Goal: Information Seeking & Learning: Check status

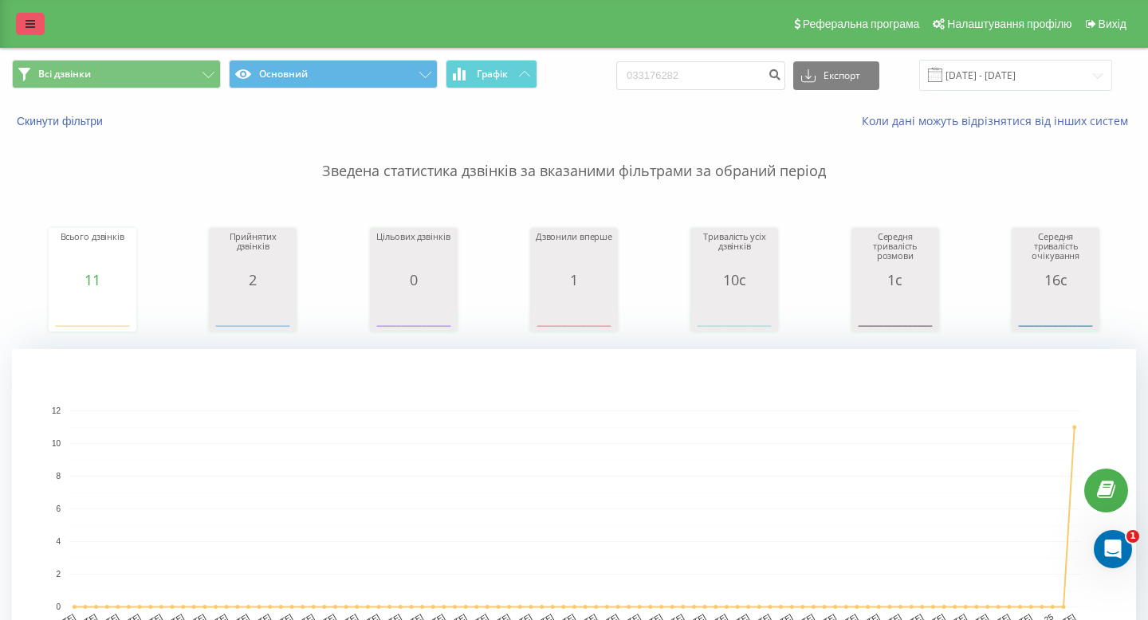
click at [20, 13] on link at bounding box center [30, 24] width 29 height 22
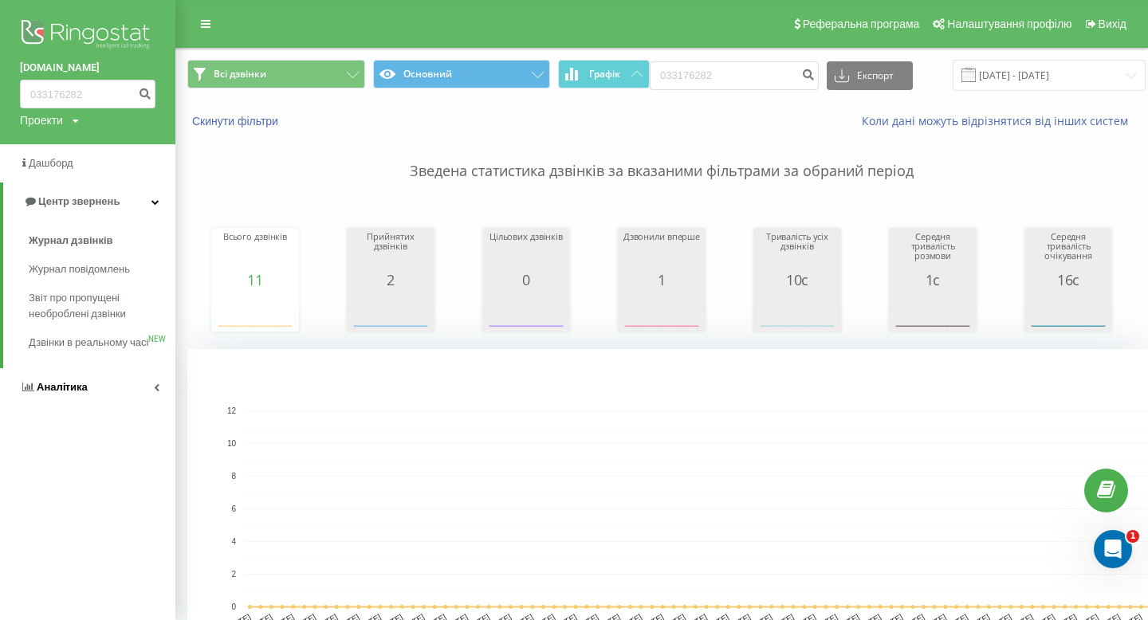
click at [46, 390] on link "Аналiтика" at bounding box center [87, 387] width 175 height 38
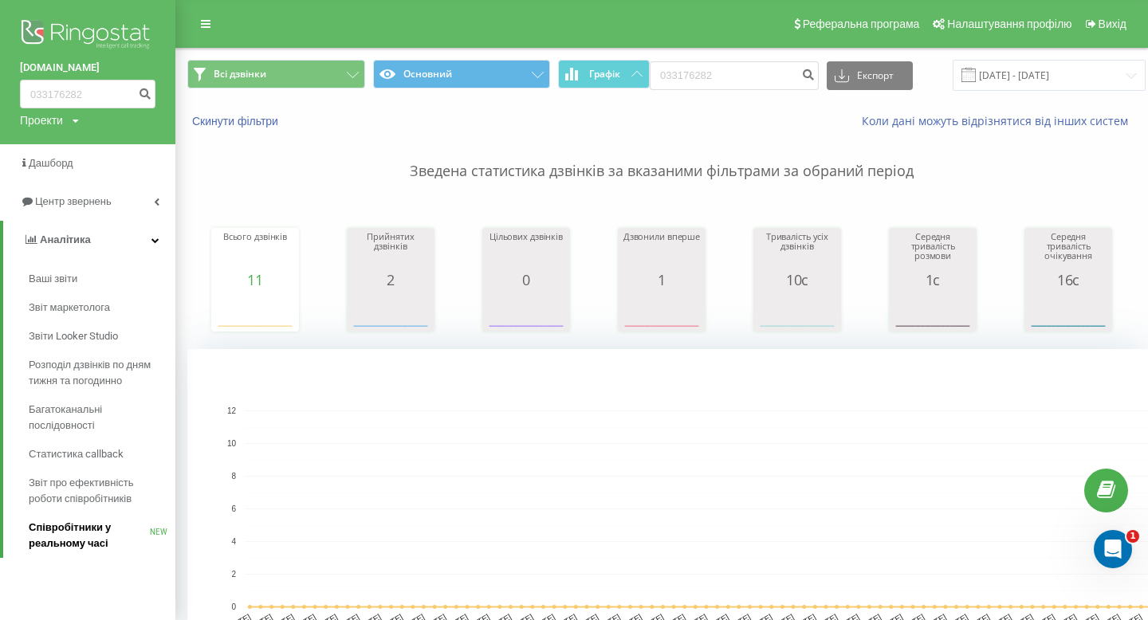
click at [79, 543] on span "Співробітники у реальному часі" at bounding box center [89, 536] width 121 height 32
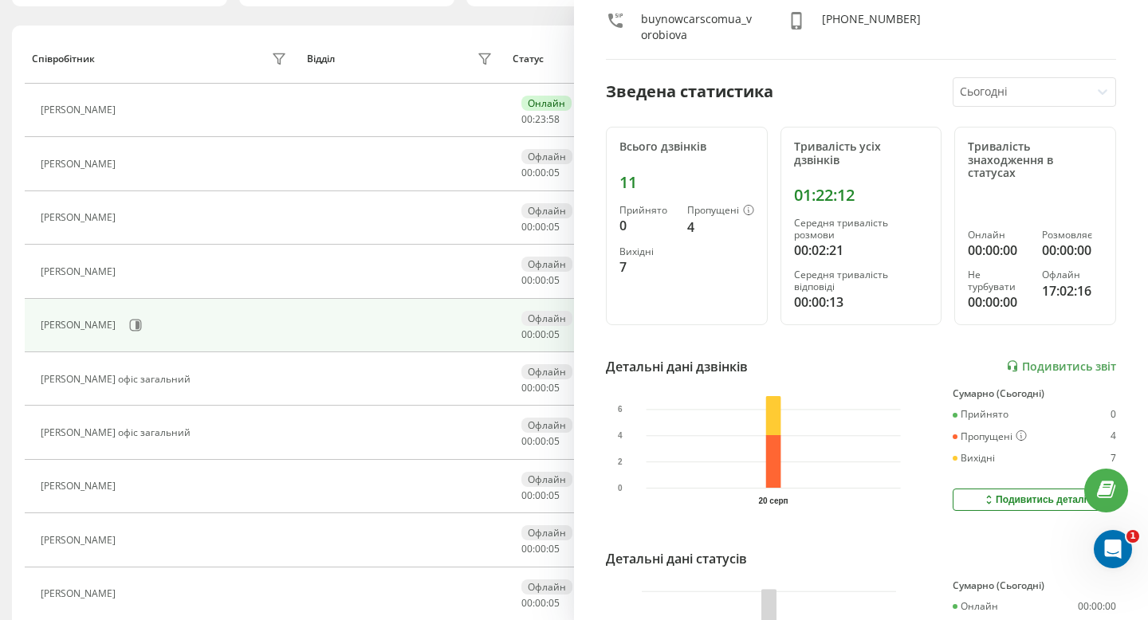
scroll to position [120, 0]
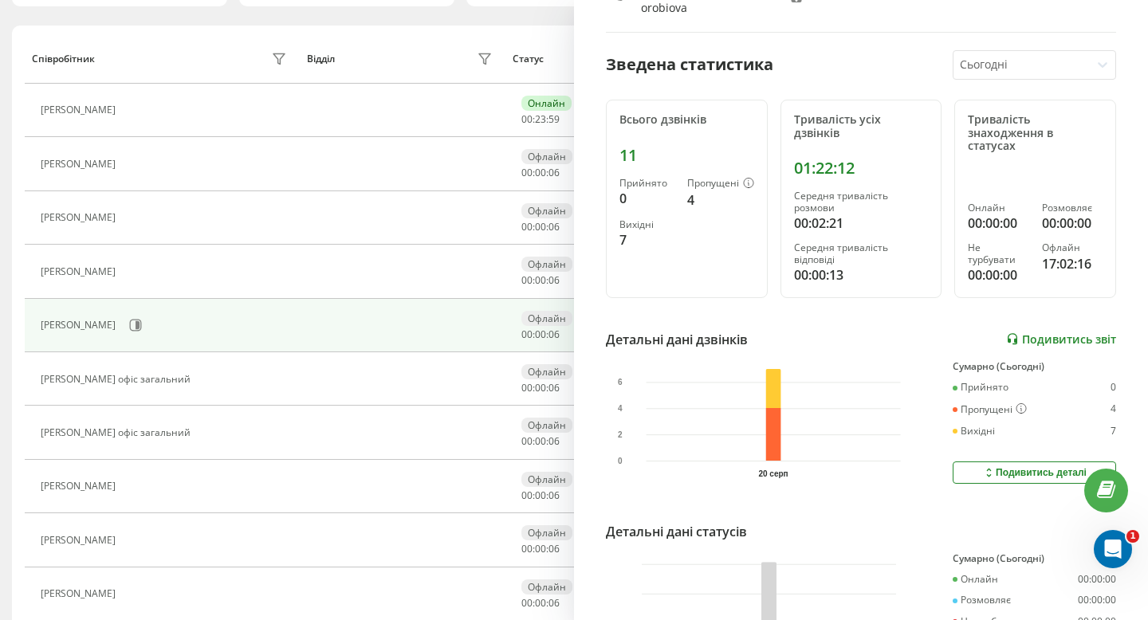
click at [1072, 332] on link "Подивитись звіт" at bounding box center [1061, 339] width 110 height 14
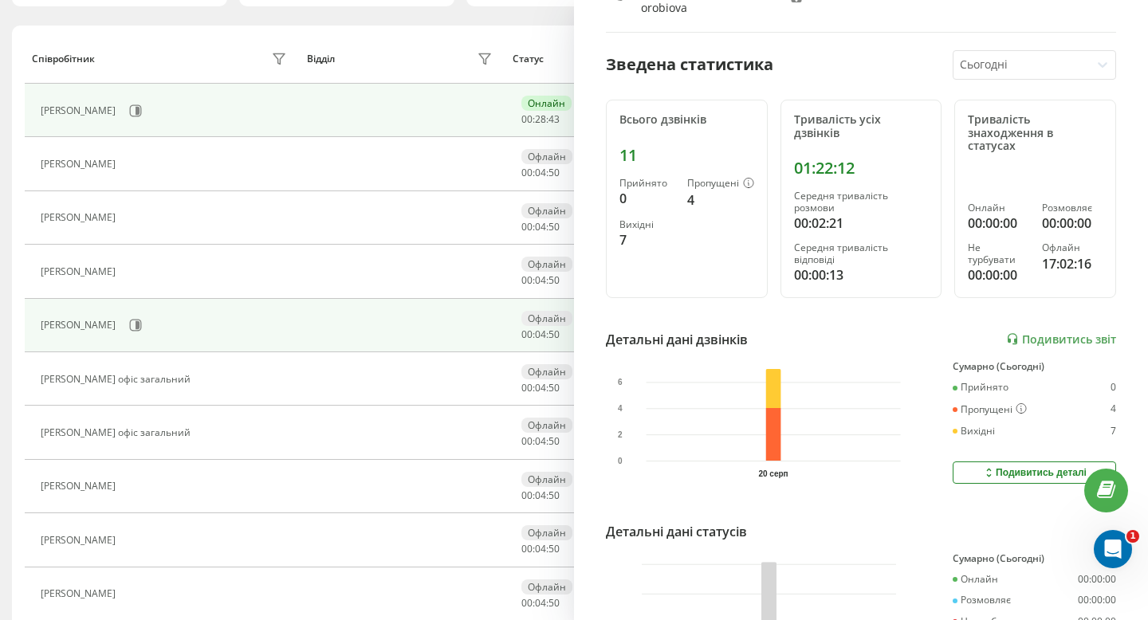
scroll to position [0, 0]
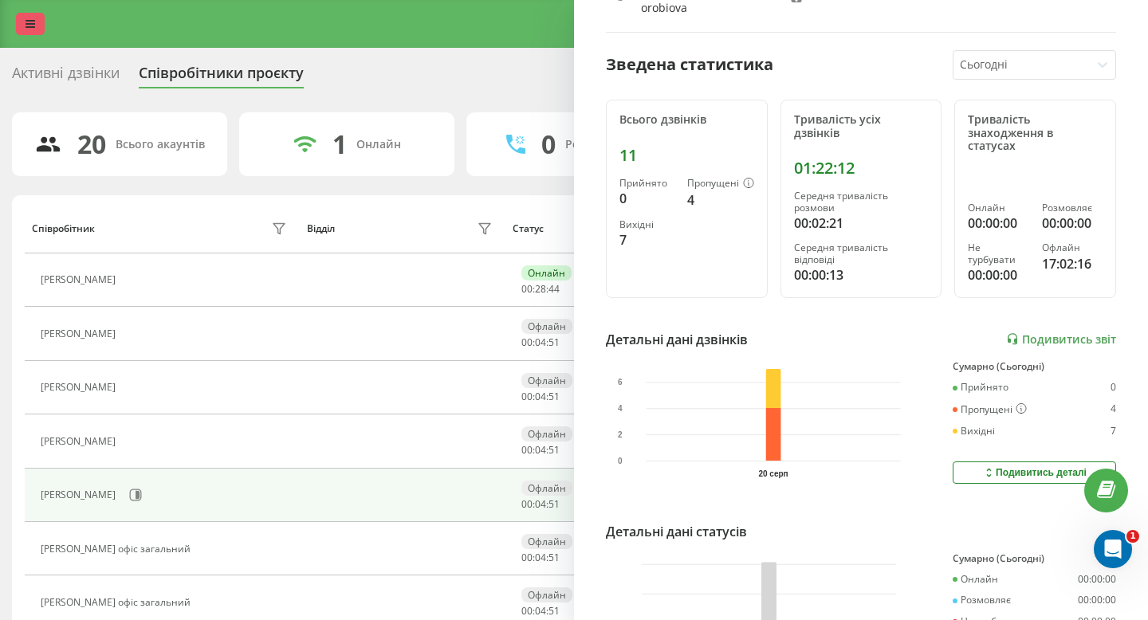
click at [22, 18] on link at bounding box center [30, 24] width 29 height 22
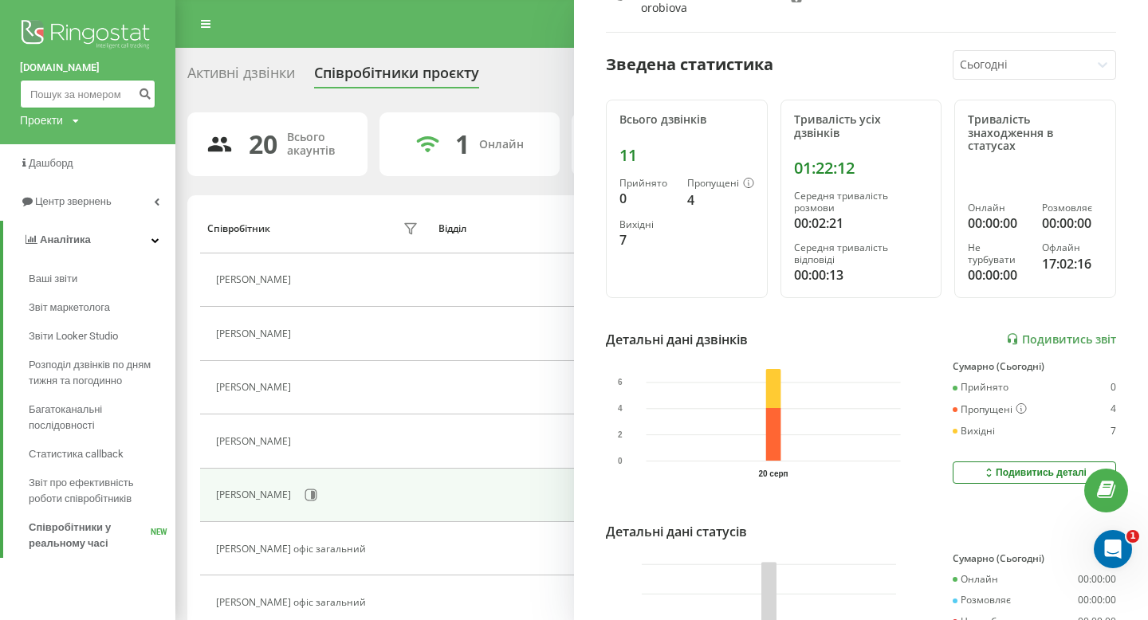
click at [73, 98] on input at bounding box center [88, 94] width 136 height 29
paste input "0992440692"
type input "0992440692"
click at [153, 94] on button "submit" at bounding box center [145, 94] width 22 height 29
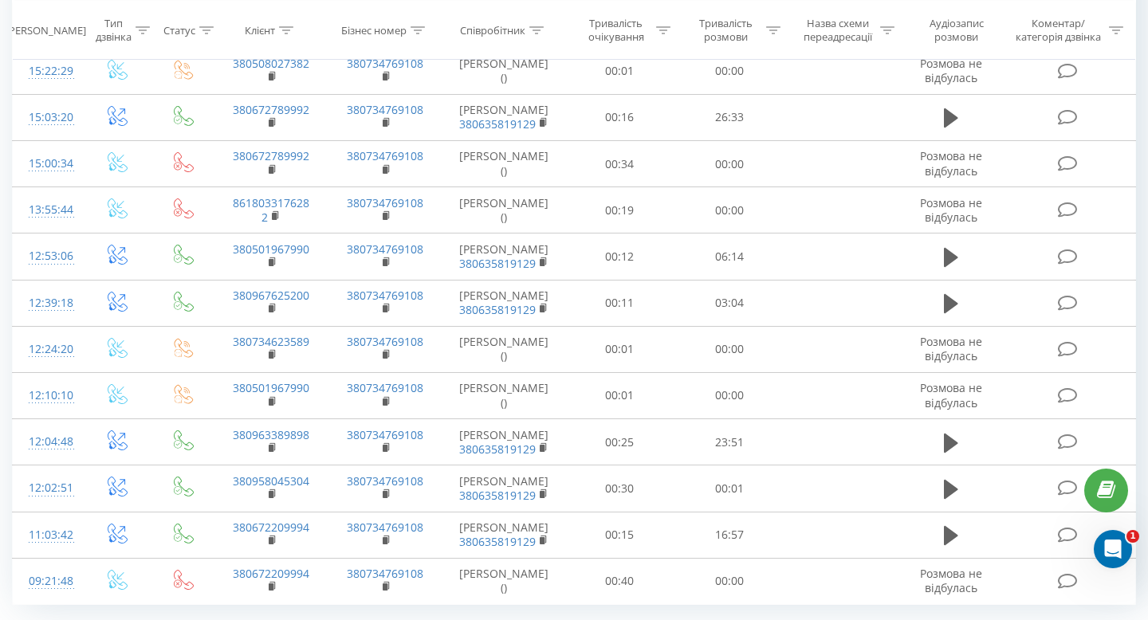
scroll to position [891, 0]
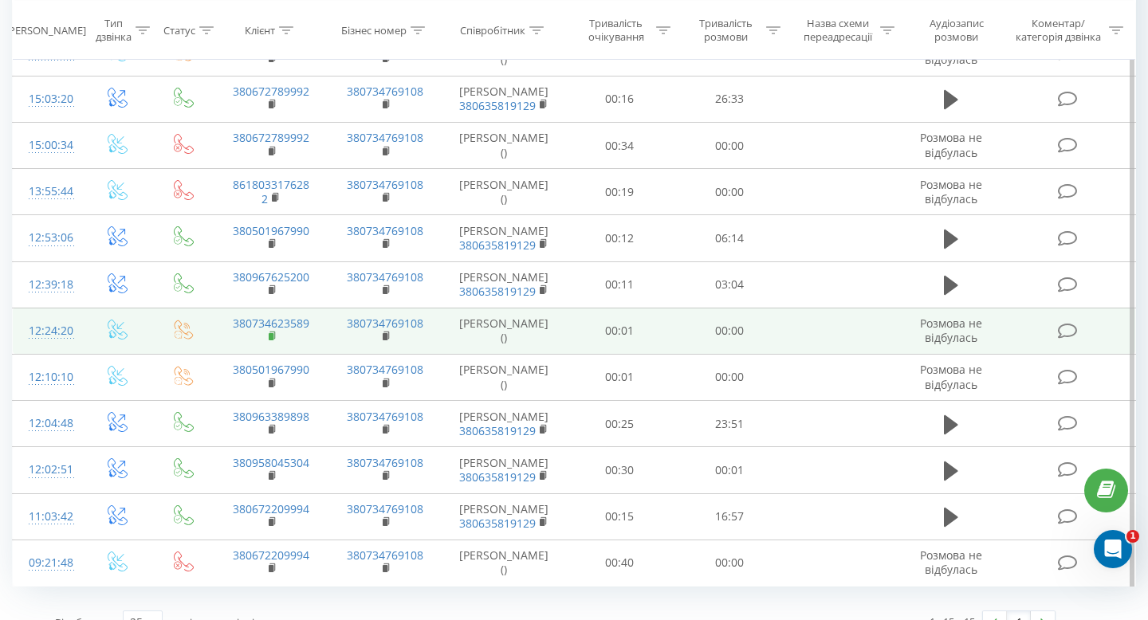
click at [273, 342] on icon at bounding box center [273, 336] width 9 height 11
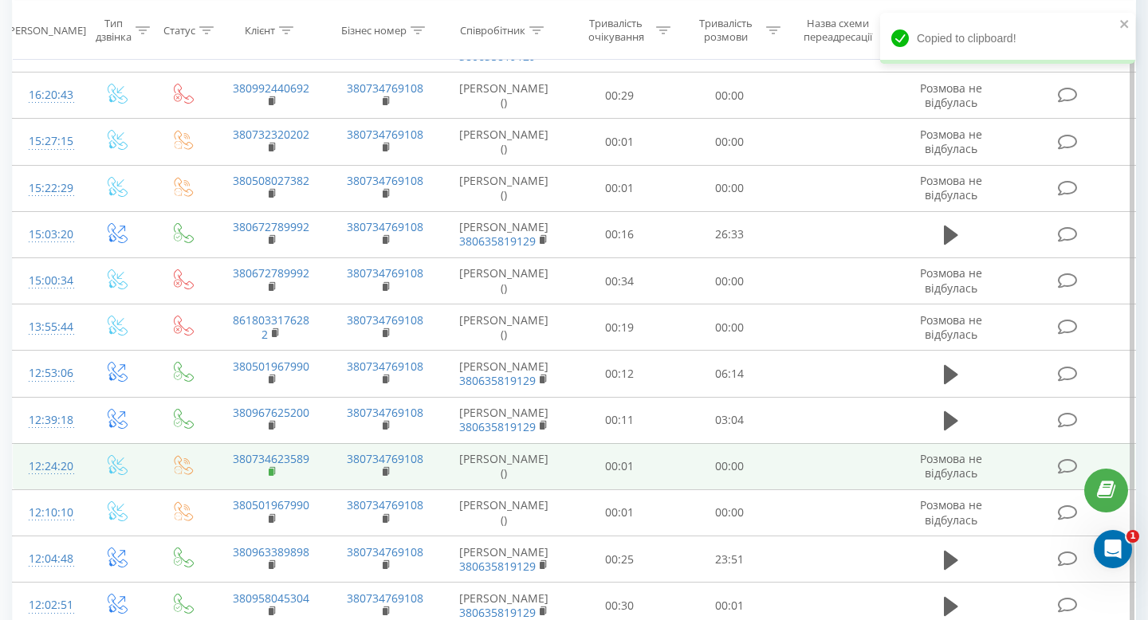
scroll to position [754, 0]
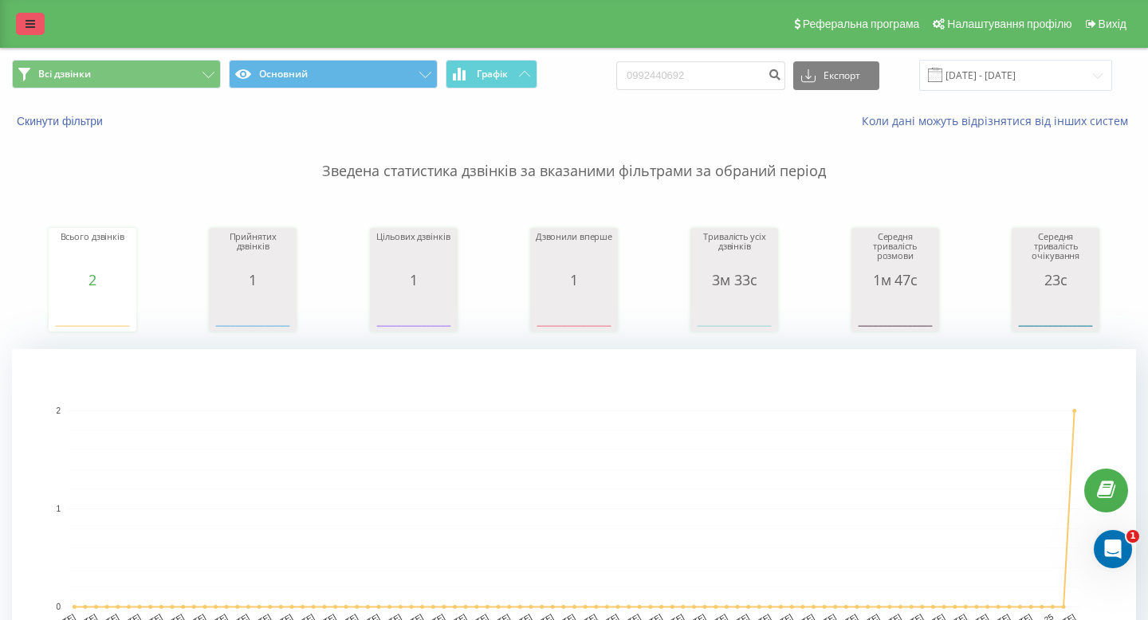
click at [37, 23] on link at bounding box center [30, 24] width 29 height 22
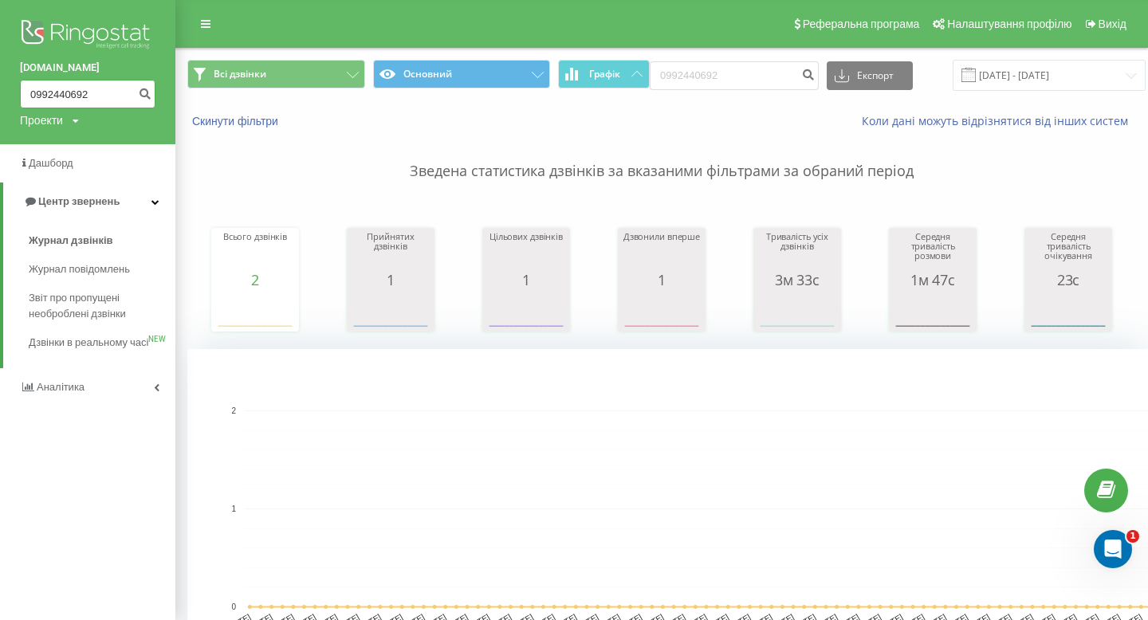
click at [85, 92] on input "0992440692" at bounding box center [88, 94] width 136 height 29
paste input "73232020"
type input "0732320202"
